Goal: Information Seeking & Learning: Stay updated

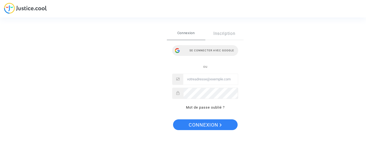
click at [212, 49] on div "Se connecter avec Google" at bounding box center [205, 50] width 66 height 11
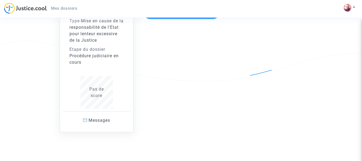
scroll to position [80, 0]
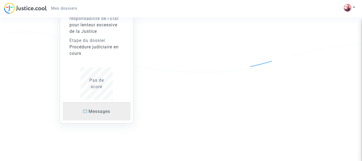
click at [97, 112] on span "Messages" at bounding box center [99, 111] width 22 height 5
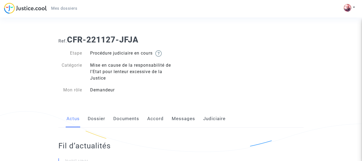
click at [214, 118] on link "Judiciaire" at bounding box center [214, 119] width 22 height 18
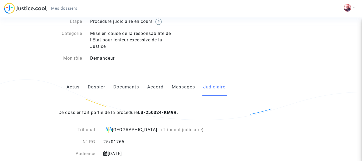
scroll to position [33, 0]
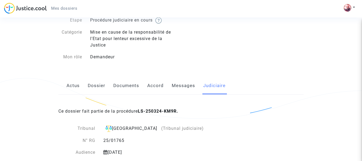
click at [72, 86] on link "Actus" at bounding box center [72, 86] width 13 height 18
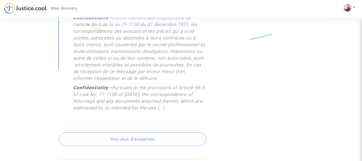
scroll to position [511, 0]
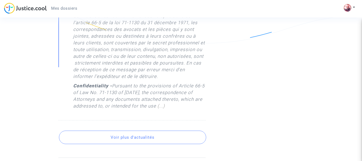
click at [142, 144] on button "Voir plus d'actualités" at bounding box center [132, 137] width 147 height 13
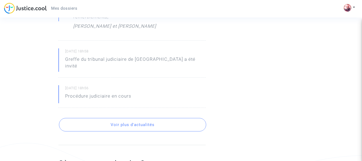
scroll to position [834, 0]
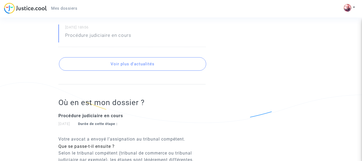
click at [130, 65] on button "Voir plus d'actualités" at bounding box center [132, 63] width 147 height 13
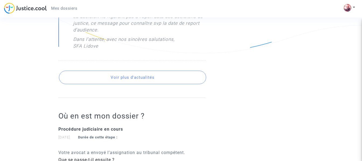
scroll to position [1130, 0]
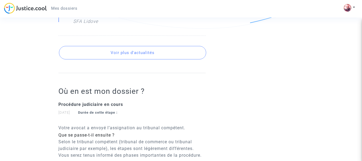
click at [126, 46] on button "Voir plus d'actualités" at bounding box center [132, 52] width 147 height 13
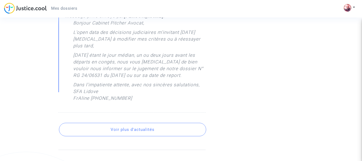
scroll to position [1372, 0]
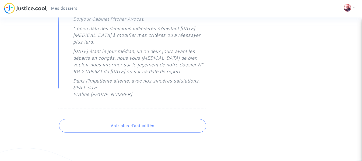
click at [134, 119] on button "Voir plus d'actualités" at bounding box center [132, 125] width 147 height 13
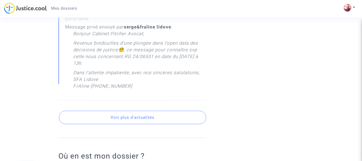
scroll to position [1963, 0]
click at [136, 111] on button "Voir plus d'actualités" at bounding box center [132, 117] width 147 height 13
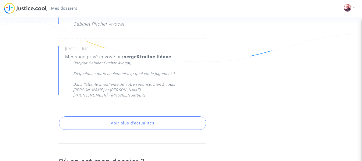
scroll to position [2313, 0]
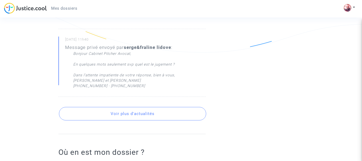
click at [126, 107] on button "Voir plus d'actualités" at bounding box center [132, 113] width 147 height 13
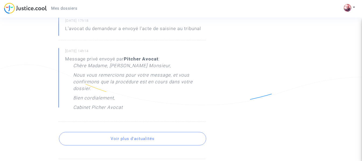
scroll to position [2690, 0]
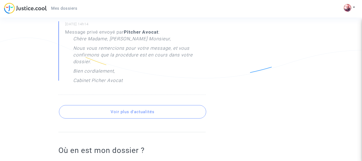
click at [145, 105] on button "Voir plus d'actualités" at bounding box center [132, 111] width 147 height 13
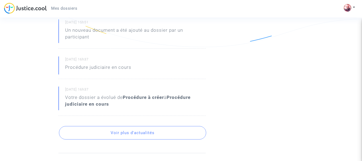
scroll to position [2932, 0]
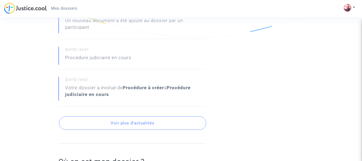
click at [126, 116] on button "Voir plus d'actualités" at bounding box center [132, 122] width 147 height 13
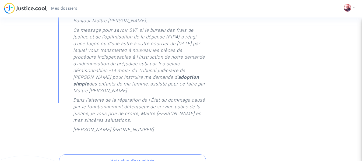
scroll to position [3604, 0]
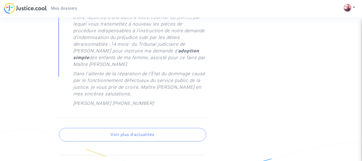
click at [129, 128] on button "Voir plus d'actualités" at bounding box center [132, 134] width 147 height 13
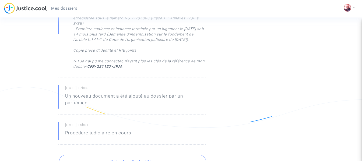
scroll to position [4277, 0]
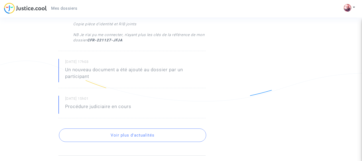
click at [128, 129] on button "Voir plus d'actualités" at bounding box center [132, 135] width 147 height 13
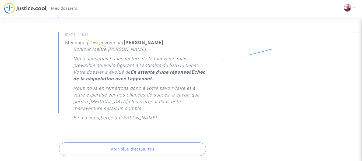
scroll to position [4546, 0]
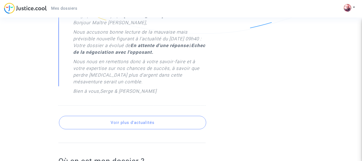
click at [133, 116] on button "Voir plus d'actualités" at bounding box center [132, 122] width 147 height 13
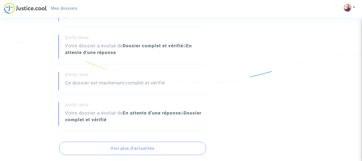
scroll to position [4707, 0]
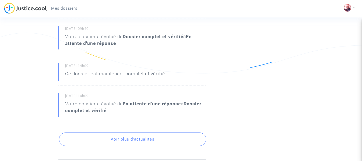
click at [135, 133] on button "Voir plus d'actualités" at bounding box center [132, 139] width 147 height 13
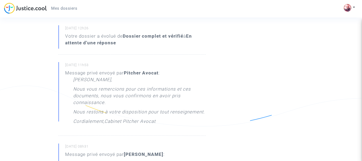
scroll to position [5084, 0]
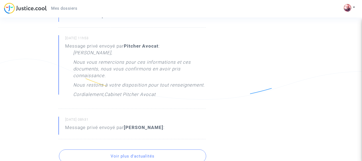
click at [143, 150] on button "Voir plus d'actualités" at bounding box center [132, 156] width 147 height 13
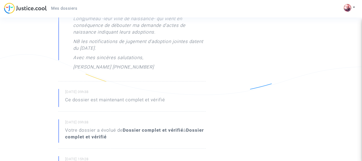
scroll to position [5299, 0]
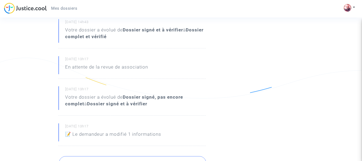
scroll to position [5514, 0]
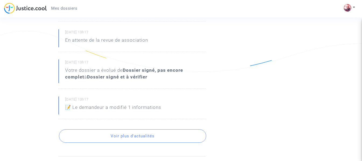
click at [132, 129] on button "Voir plus d'actualités" at bounding box center [132, 135] width 147 height 13
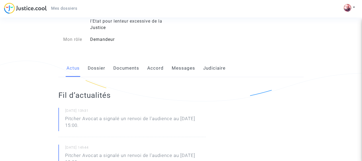
scroll to position [54, 0]
